Goal: Task Accomplishment & Management: Complete application form

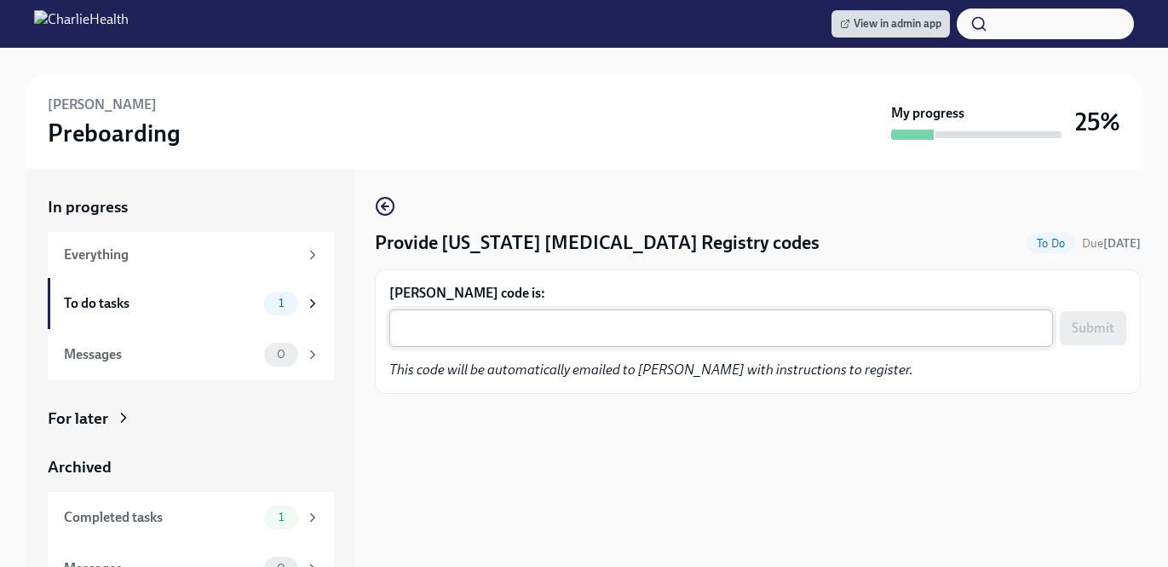
click at [651, 322] on textarea "Ashley Belcourt's code is:" at bounding box center [721, 328] width 643 height 20
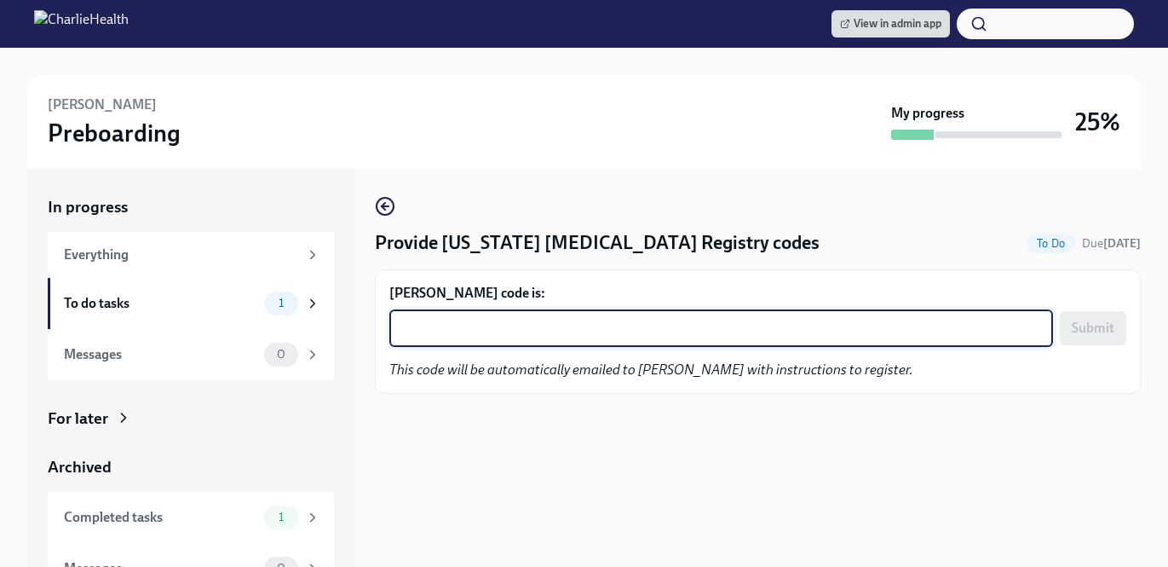
paste textarea "HDM4R48SE4ZY"
type textarea "HDM4R48SE4ZY"
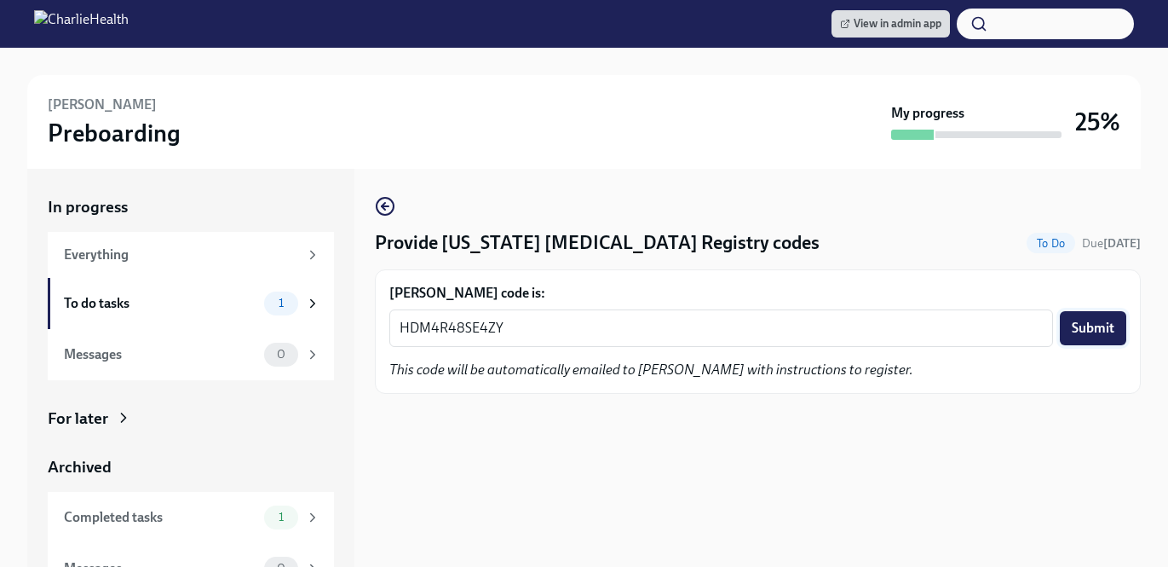
click at [1069, 319] on button "Submit" at bounding box center [1093, 328] width 66 height 34
click at [509, 314] on div "x ​" at bounding box center [721, 327] width 664 height 37
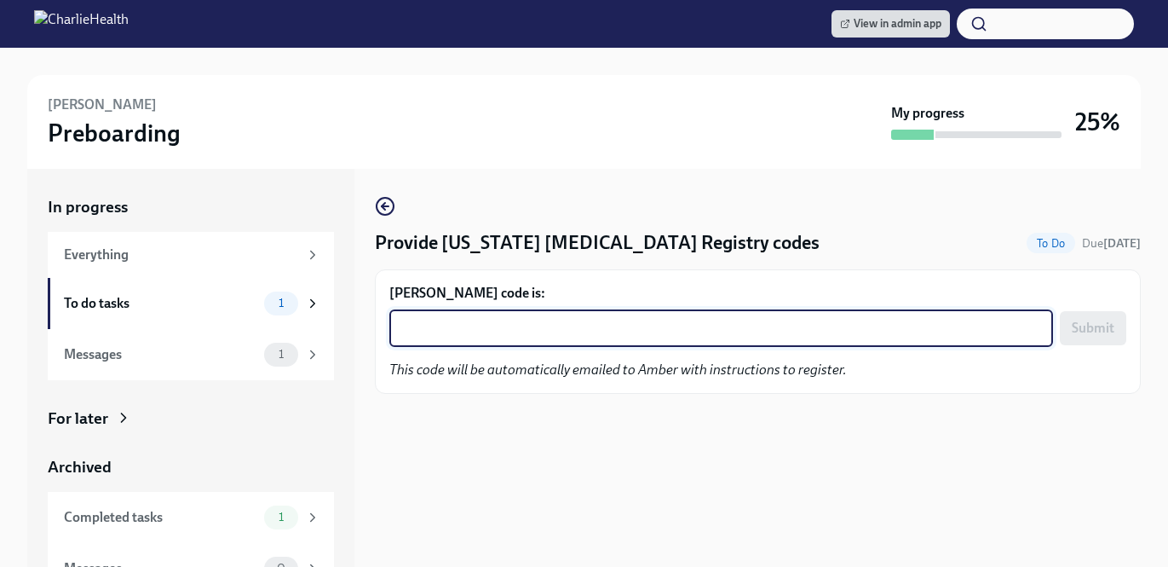
paste textarea "7YYIZR30TFE5"
type textarea "7YYIZR30TFE5"
click at [1115, 337] on button "Submit" at bounding box center [1093, 328] width 66 height 34
